Goal: Task Accomplishment & Management: Manage account settings

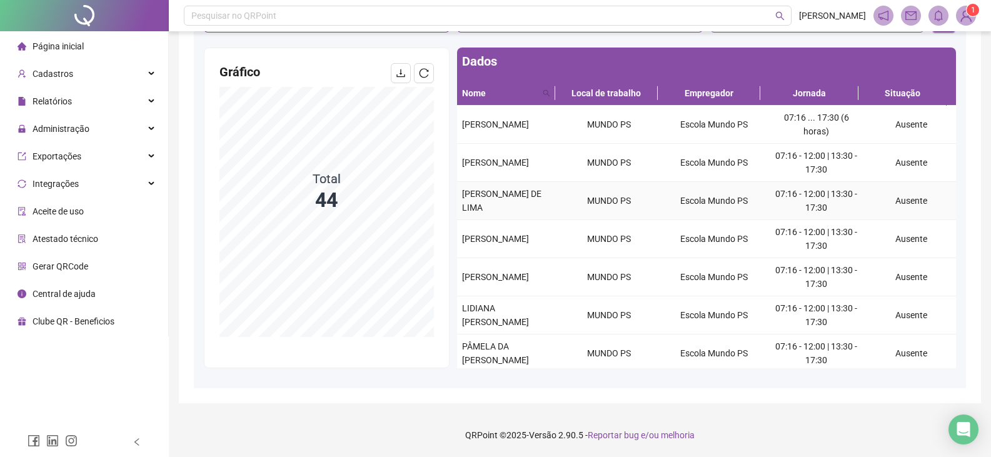
scroll to position [43, 0]
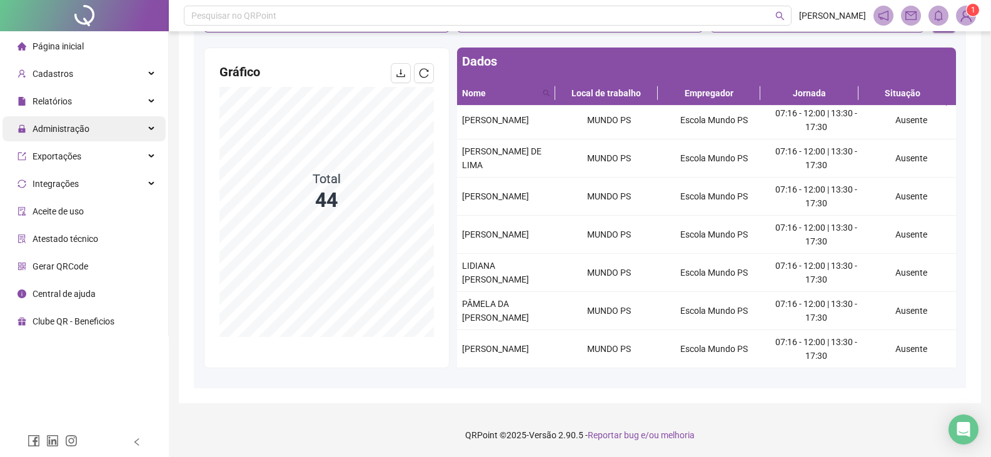
click at [76, 131] on span "Administração" at bounding box center [61, 129] width 57 height 10
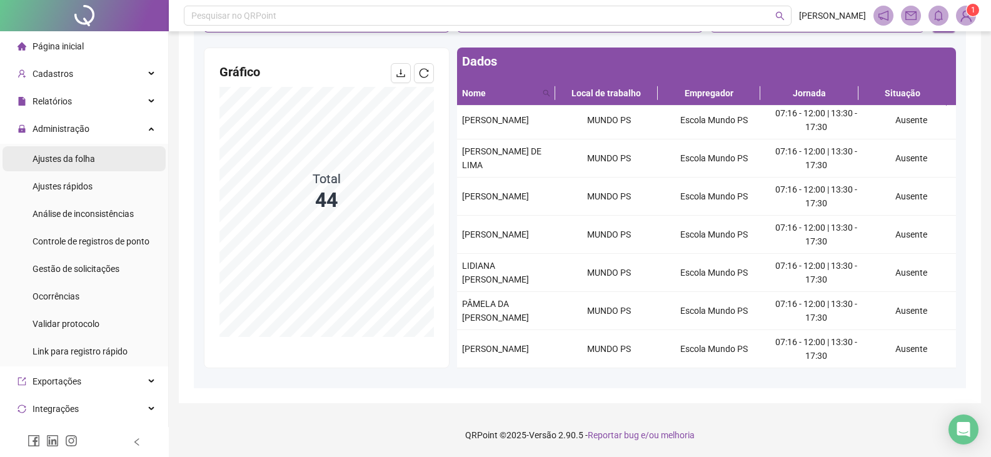
click at [118, 169] on li "Ajustes da folha" at bounding box center [84, 158] width 163 height 25
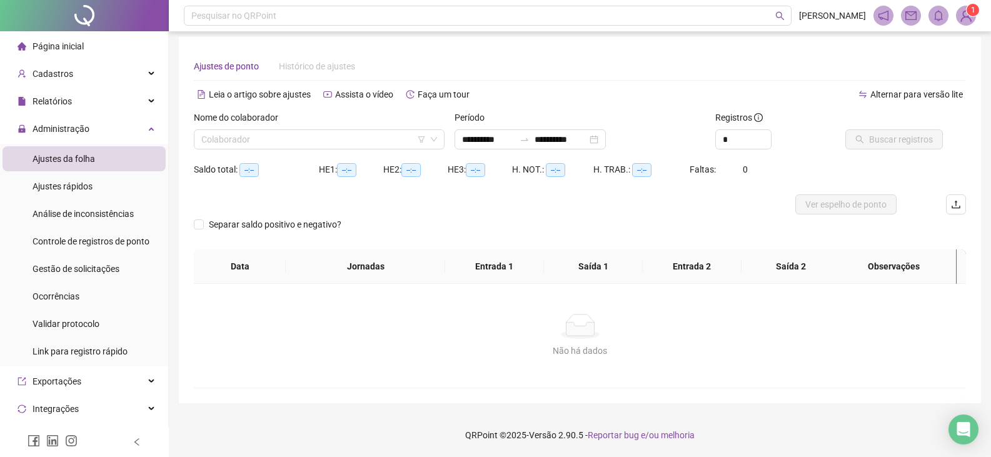
scroll to position [4, 0]
type input "**********"
drag, startPoint x: 94, startPoint y: 273, endPoint x: 185, endPoint y: 283, distance: 91.8
click at [95, 273] on span "Gestão de solicitações" at bounding box center [76, 269] width 87 height 10
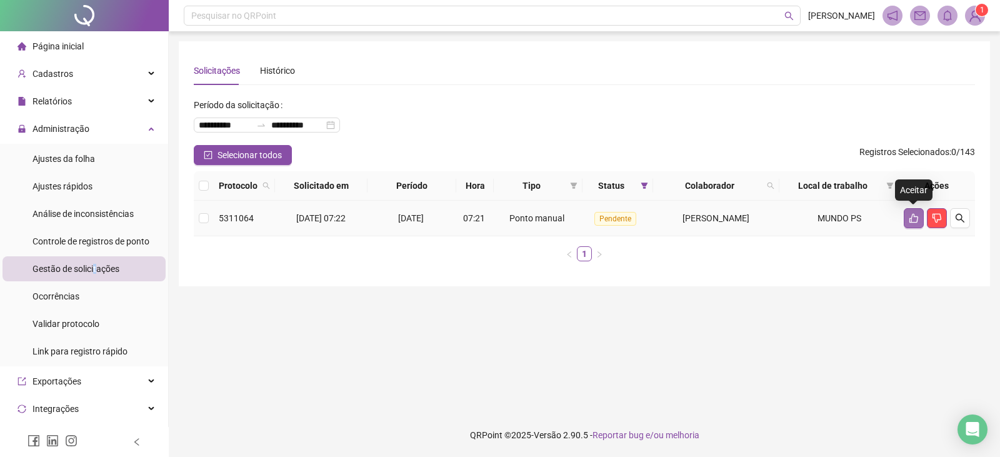
click at [917, 218] on icon "like" at bounding box center [914, 218] width 10 height 10
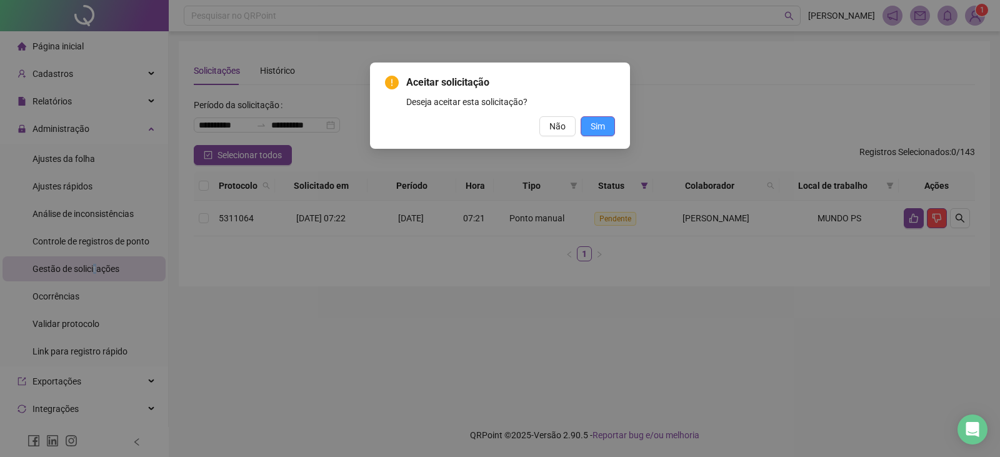
click at [600, 126] on span "Sim" at bounding box center [598, 126] width 14 height 14
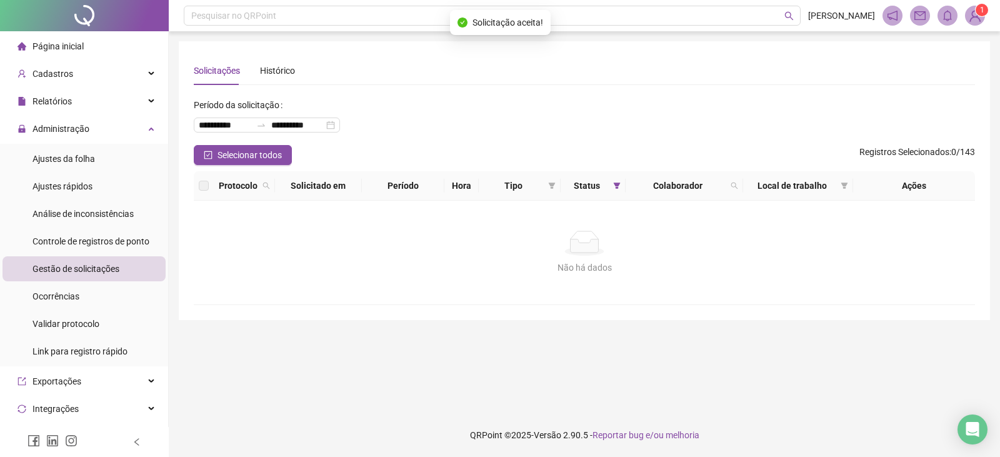
click at [93, 49] on li "Página inicial" at bounding box center [84, 46] width 163 height 25
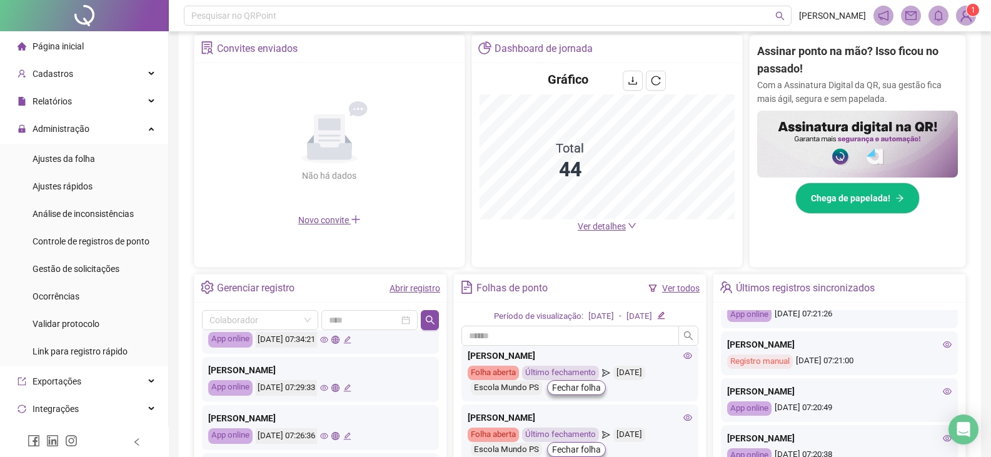
scroll to position [232, 0]
